Goal: Information Seeking & Learning: Learn about a topic

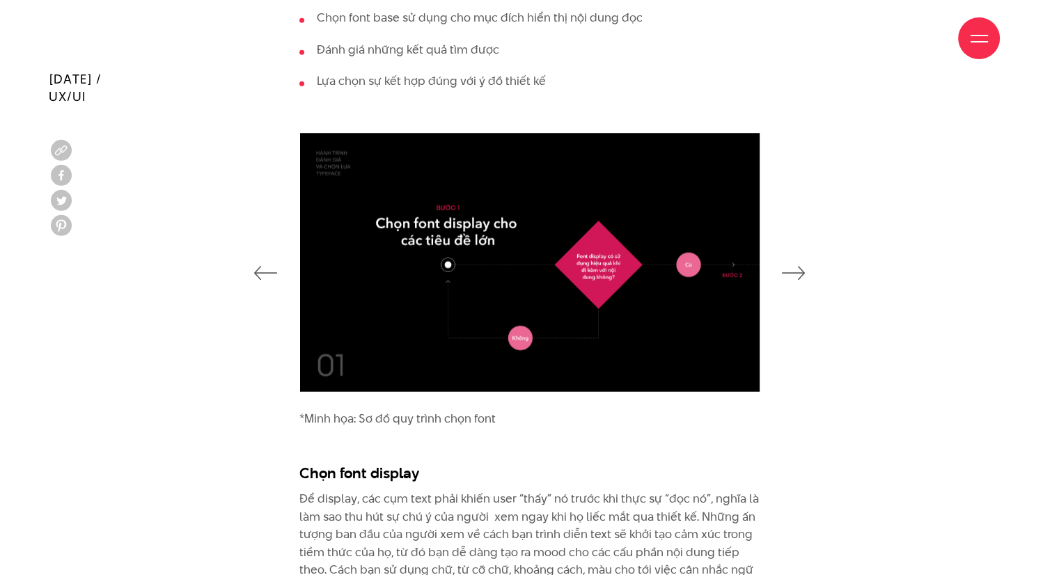
scroll to position [3435, 0]
